Goal: Task Accomplishment & Management: Use online tool/utility

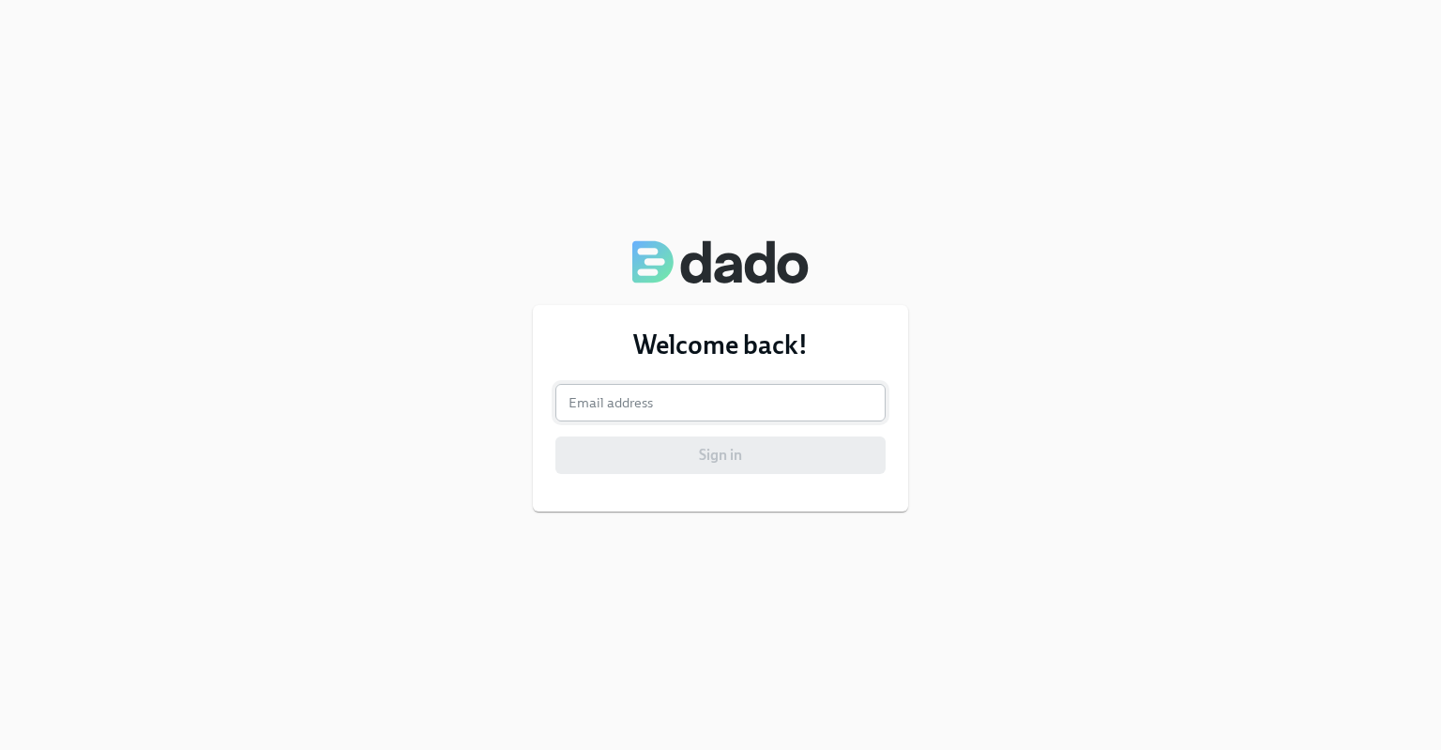
click at [604, 416] on input "email" at bounding box center [720, 403] width 330 height 38
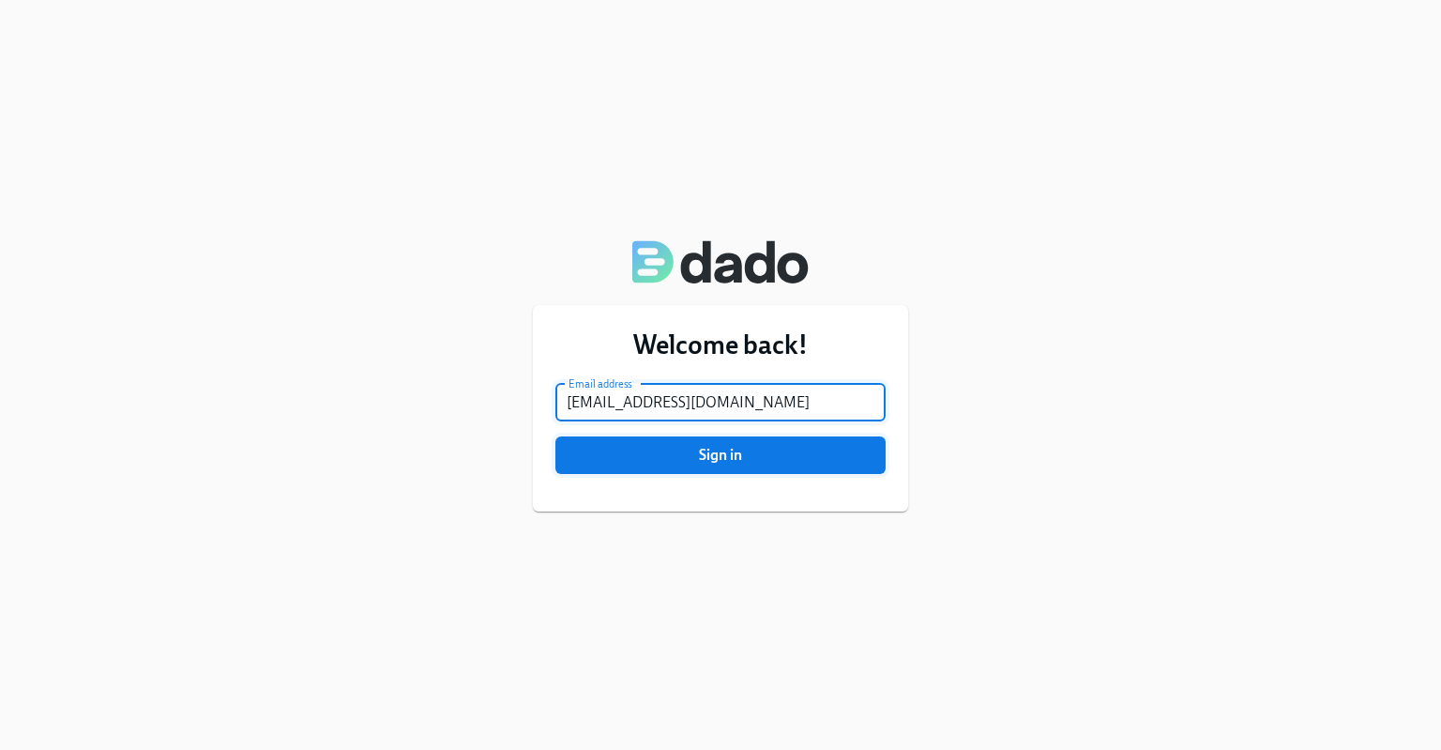
click at [679, 453] on span "Sign in" at bounding box center [721, 455] width 304 height 19
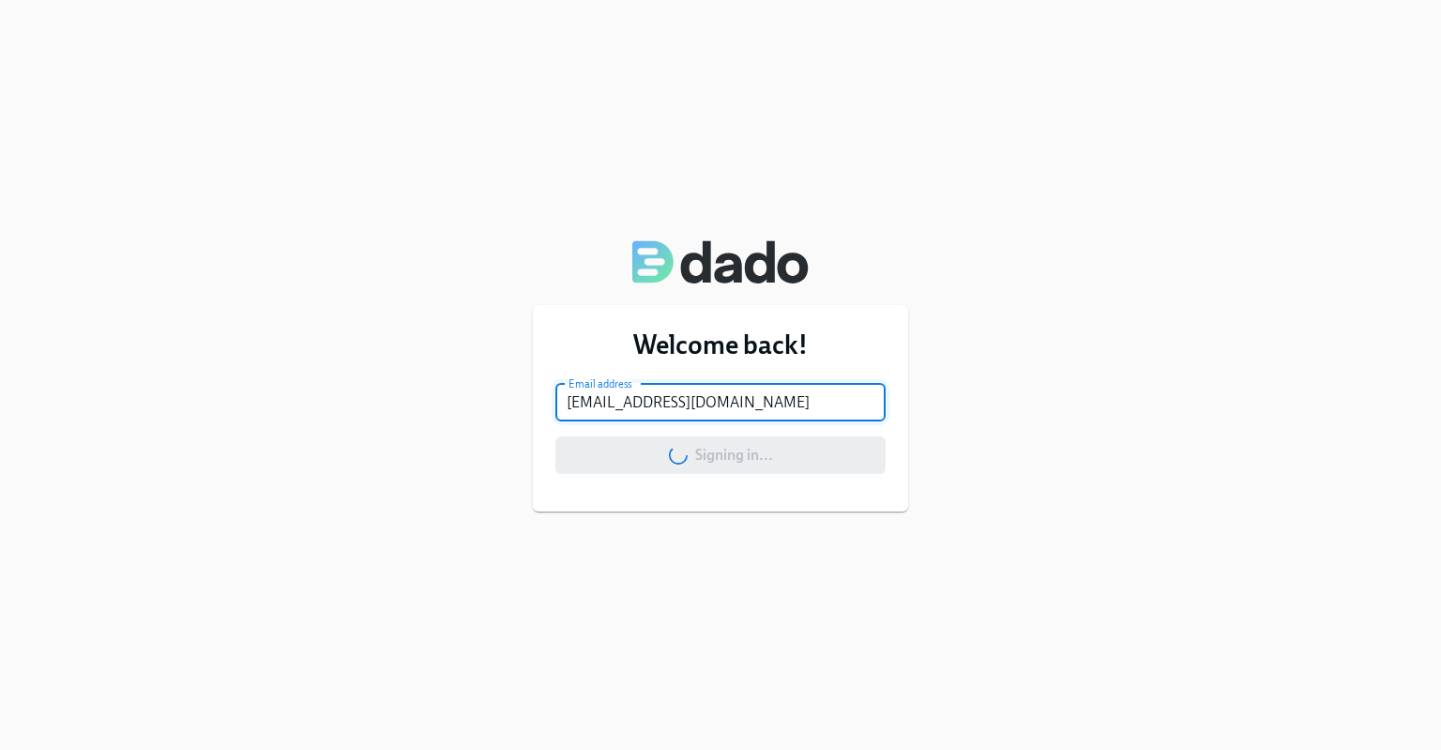
drag, startPoint x: 811, startPoint y: 401, endPoint x: 540, endPoint y: 390, distance: 270.4
click at [540, 390] on div "Welcome back! Email address [EMAIL_ADDRESS][DOMAIN_NAME] Email address Signing …" at bounding box center [720, 408] width 375 height 206
type input "ckellne"
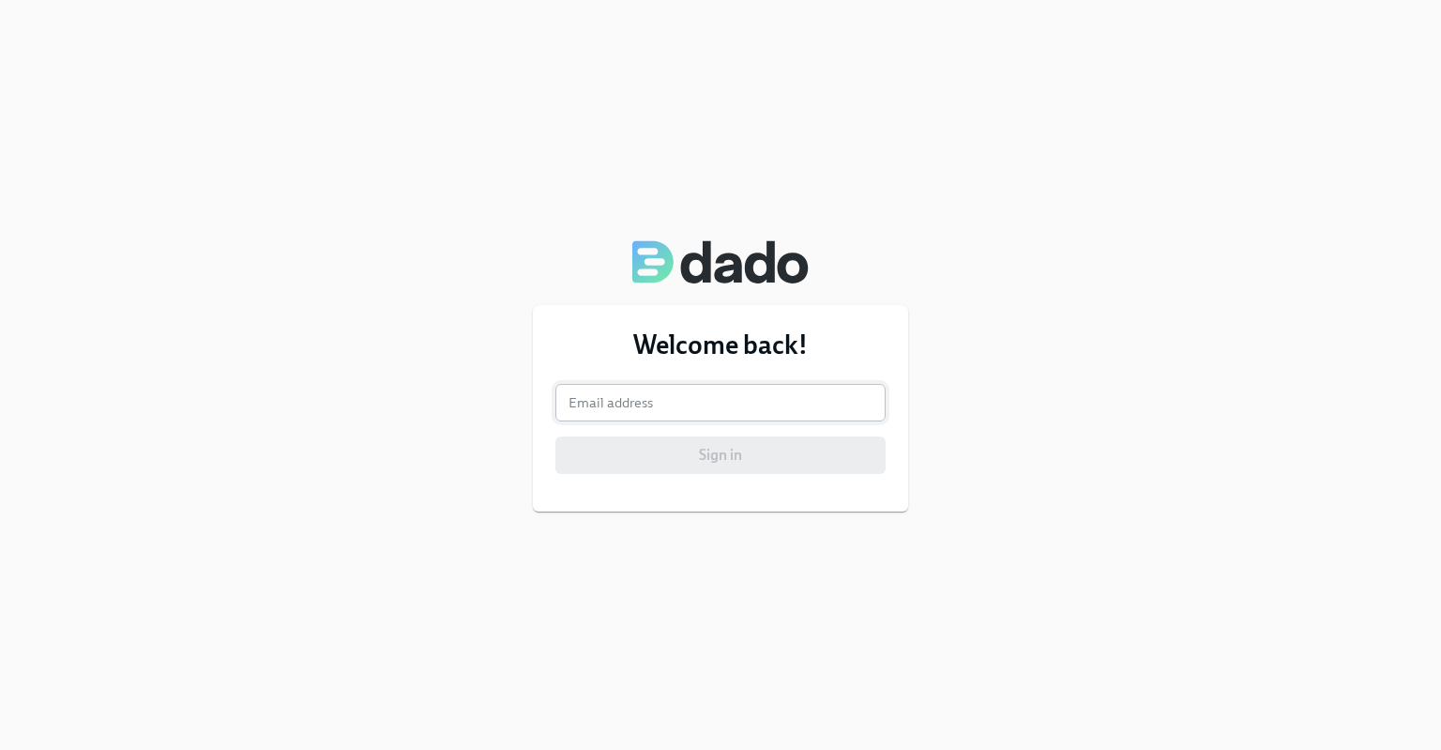
click at [597, 384] on input "email" at bounding box center [720, 403] width 330 height 38
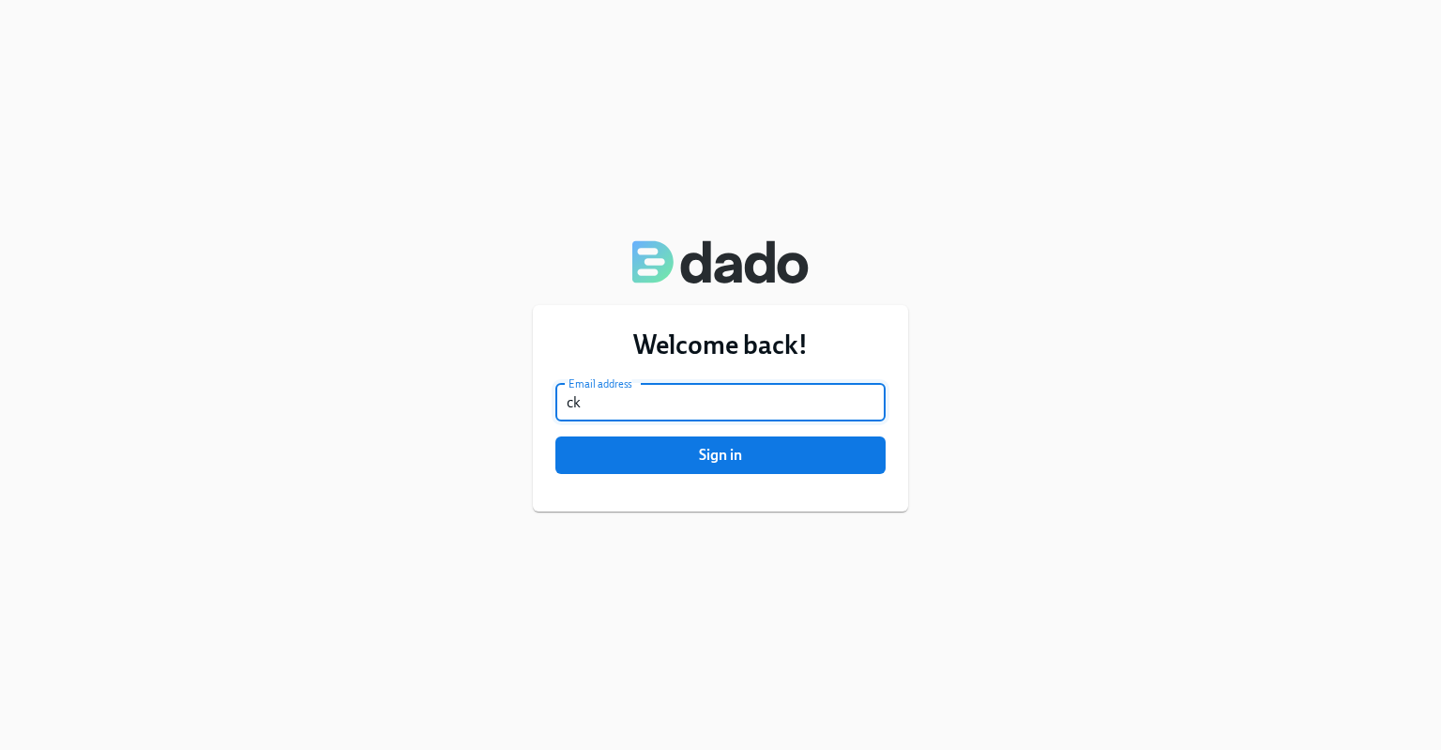
type input "ckellner@aspendental.com"
click at [713, 457] on span "Sign in" at bounding box center [721, 455] width 304 height 19
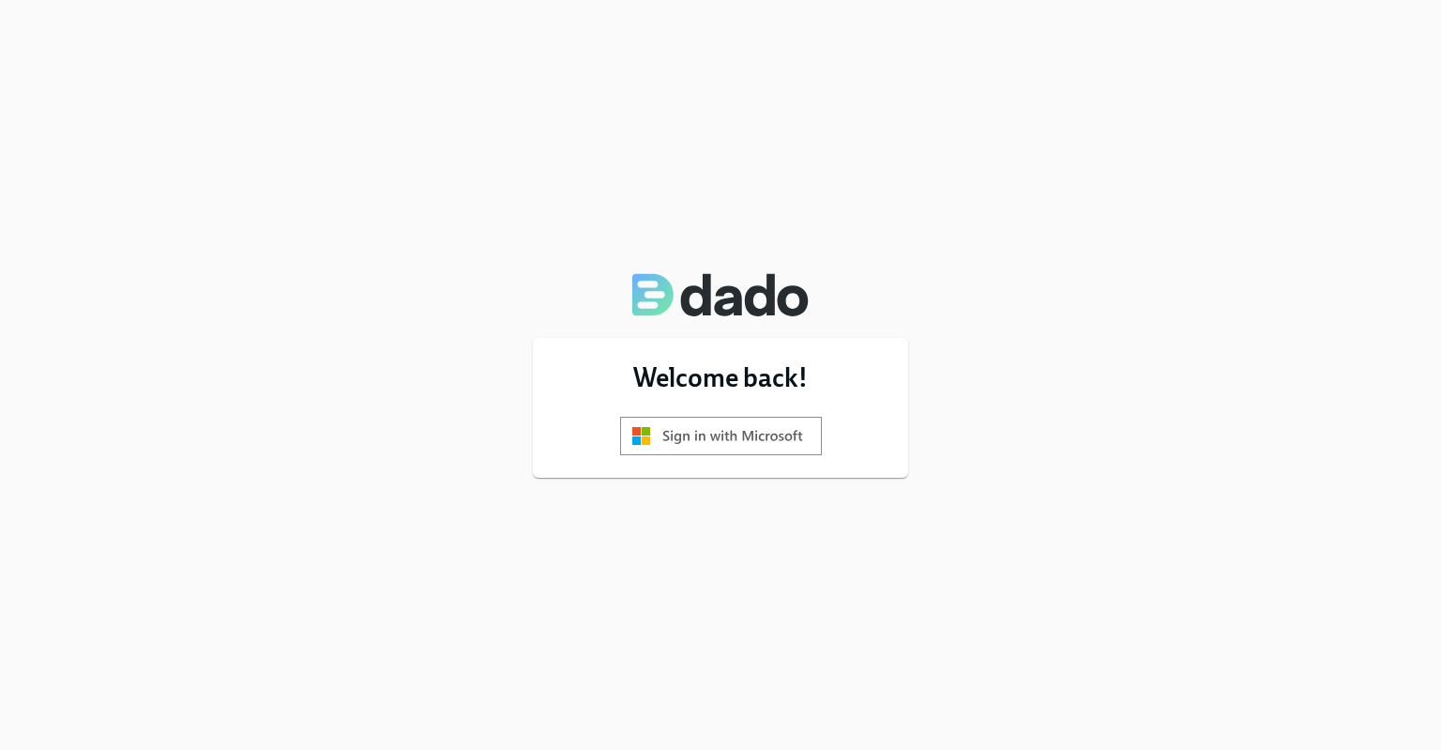
click at [713, 443] on img at bounding box center [721, 436] width 202 height 38
